Goal: Contribute content

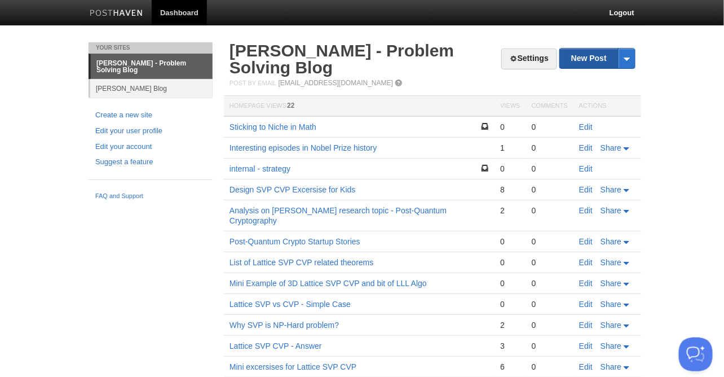
click at [590, 56] on link "New Post" at bounding box center [597, 59] width 75 height 20
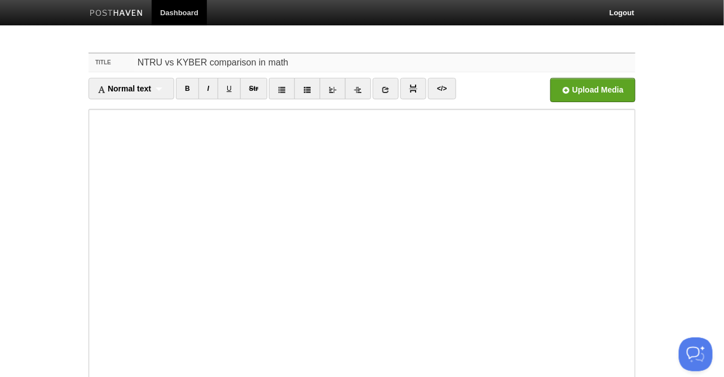
click at [174, 61] on input "NTRU vs KYBER comparison in math" at bounding box center [384, 63] width 501 height 18
click at [338, 59] on input "NTRU vs CRYSTALS-Kyber comparison in math" at bounding box center [384, 63] width 501 height 18
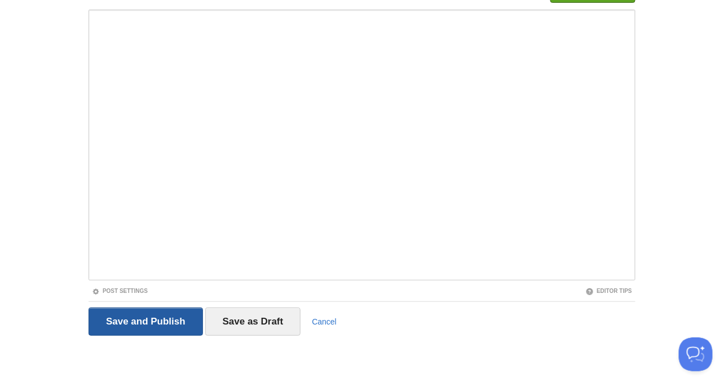
type input "NTRU vs CRYSTALS-Kyber comparison in math - KEMs MLWE standpoint"
click at [155, 318] on input "Save and Publish" at bounding box center [146, 321] width 114 height 28
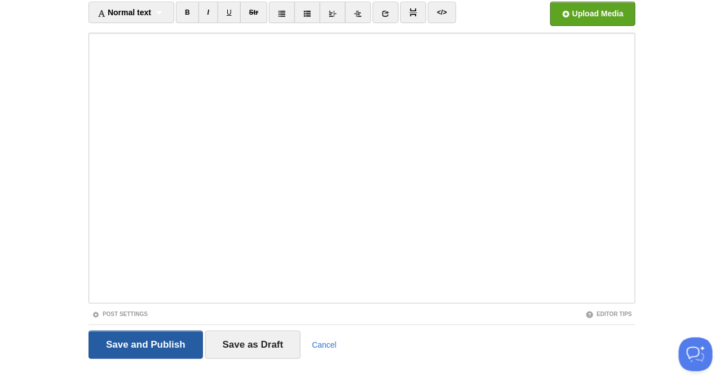
scroll to position [42, 0]
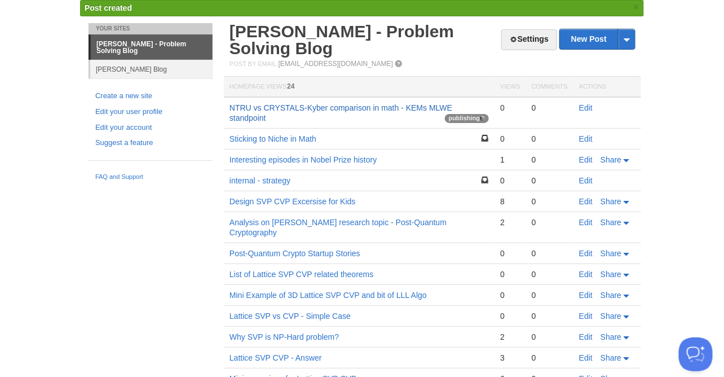
click at [389, 105] on link "NTRU vs CRYSTALS-Kyber comparison in math - KEMs MLWE standpoint" at bounding box center [341, 112] width 223 height 19
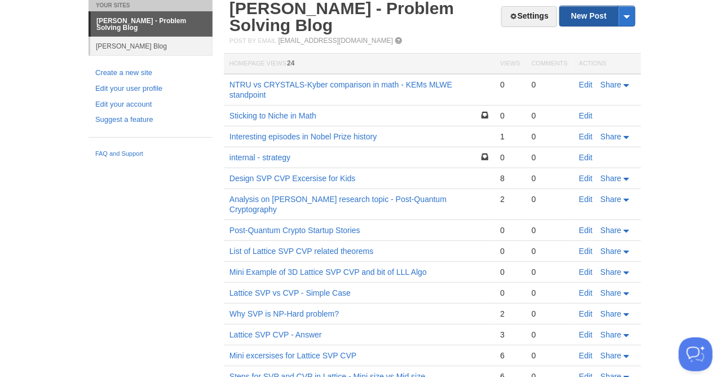
click at [591, 15] on link "New Post" at bounding box center [597, 16] width 75 height 20
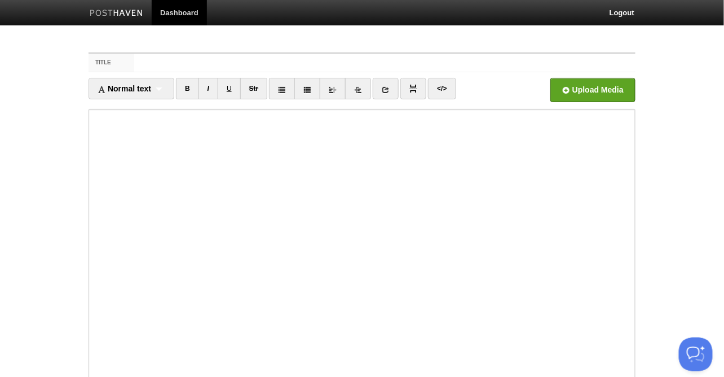
click at [391, 63] on input "Title" at bounding box center [384, 63] width 501 height 18
type input "NIST PQC finalist analysis - Pros vs Cons"
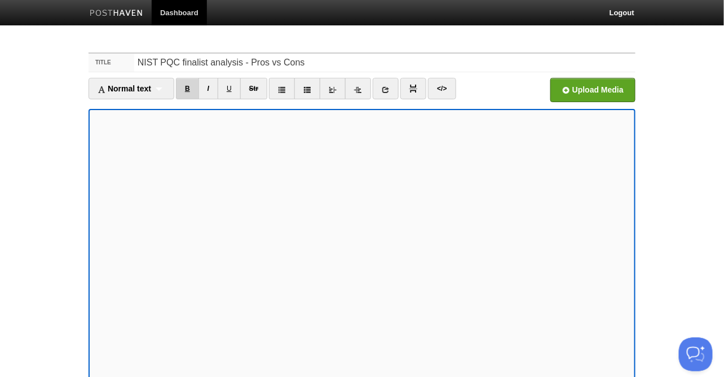
click at [195, 86] on link "B" at bounding box center [187, 88] width 23 height 21
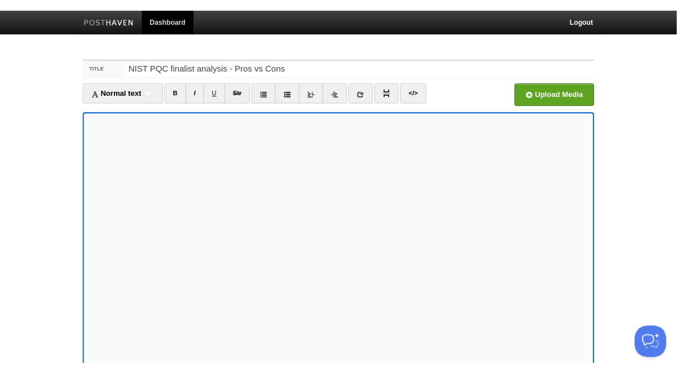
scroll to position [99, 0]
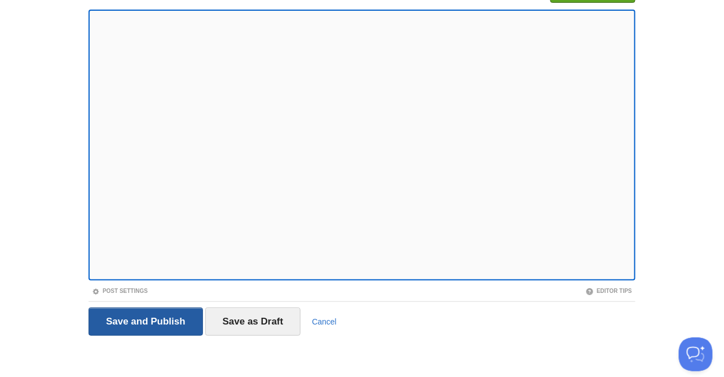
click at [166, 320] on input "Save and Publish" at bounding box center [146, 321] width 114 height 28
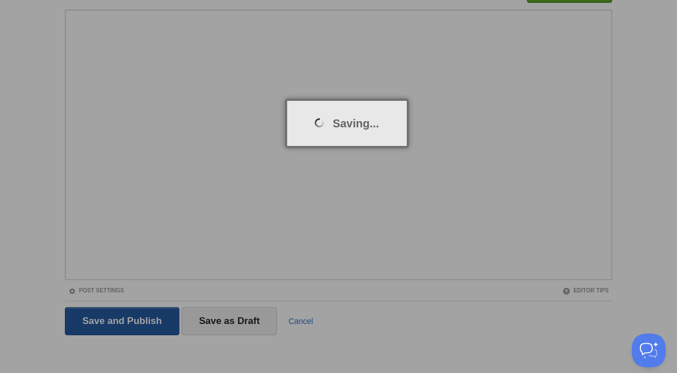
scroll to position [42, 0]
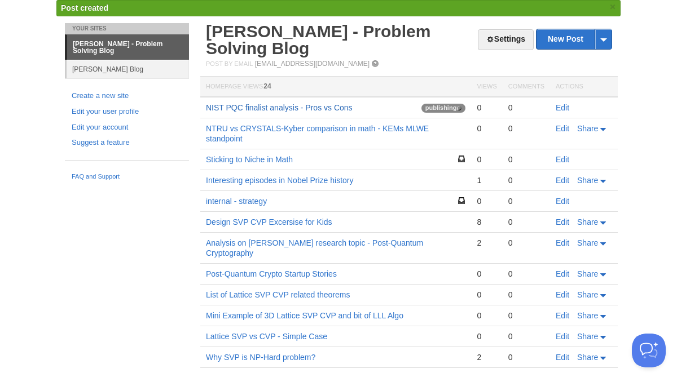
click at [268, 107] on link "NIST PQC finalist analysis - Pros vs Cons" at bounding box center [279, 107] width 147 height 9
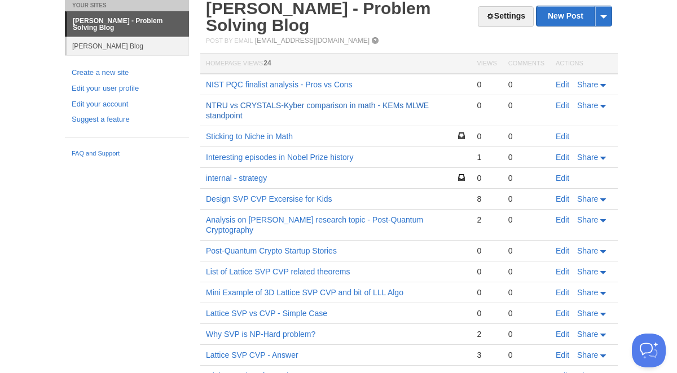
click at [334, 106] on link "NTRU vs CRYSTALS-Kyber comparison in math - KEMs MLWE standpoint" at bounding box center [317, 110] width 223 height 19
